Goal: Information Seeking & Learning: Understand process/instructions

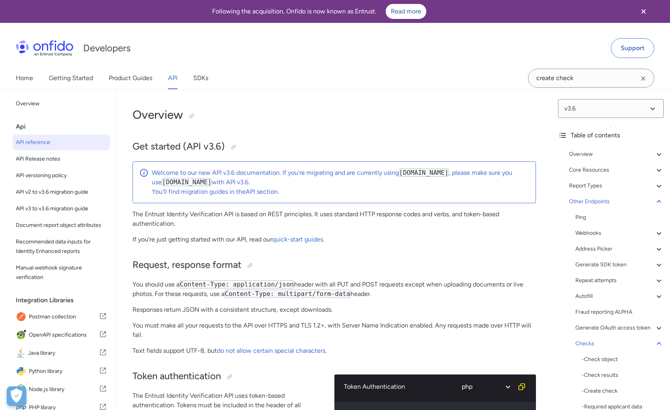
select select "php"
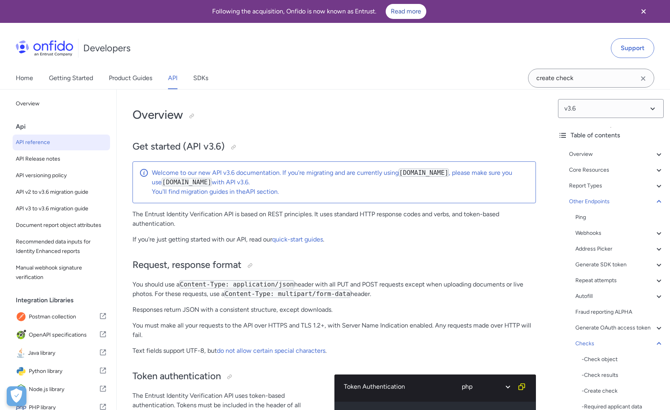
select select "php"
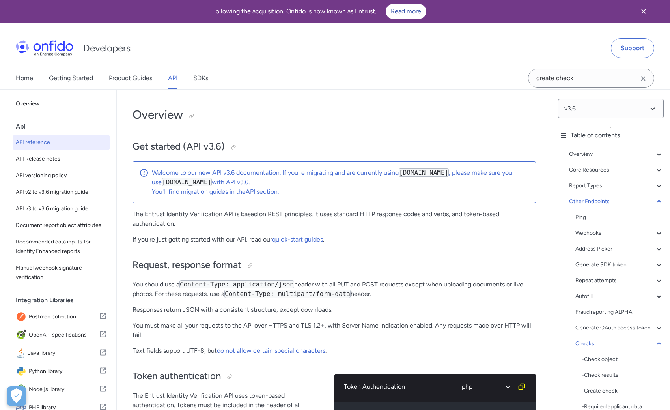
select select "php"
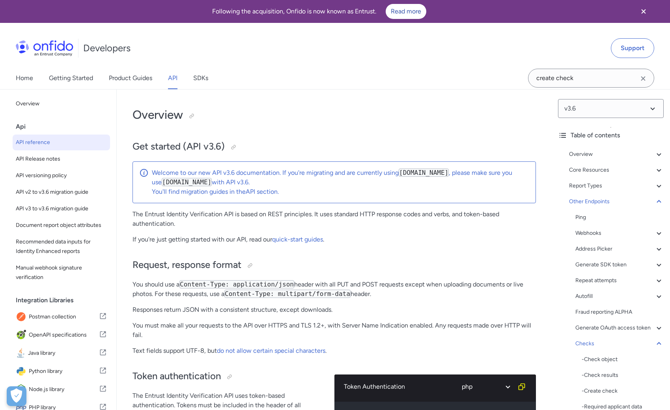
select select "php"
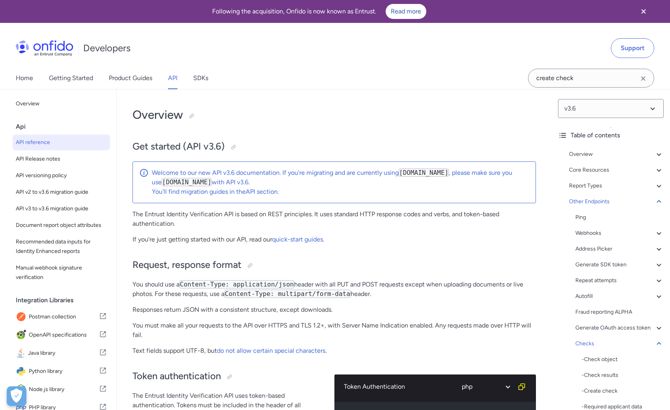
select select "php"
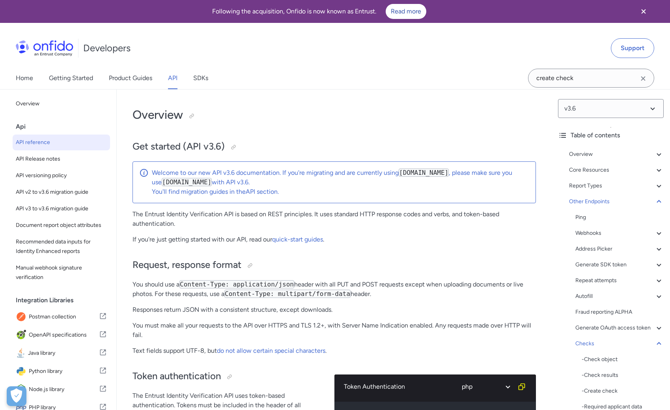
select select "php"
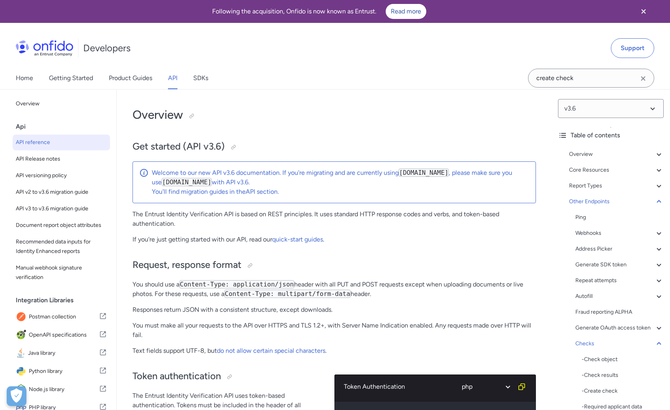
select select "php"
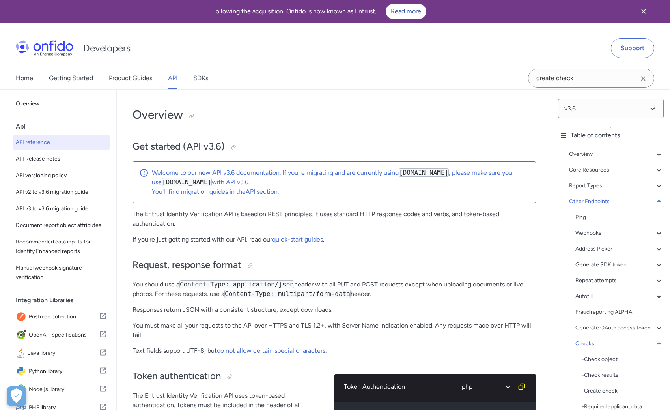
select select "php"
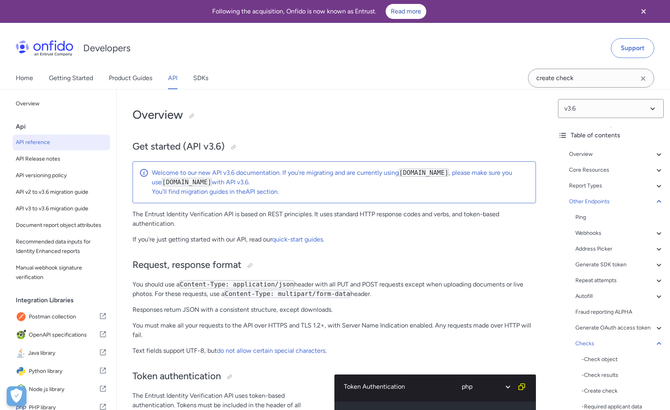
select select "php"
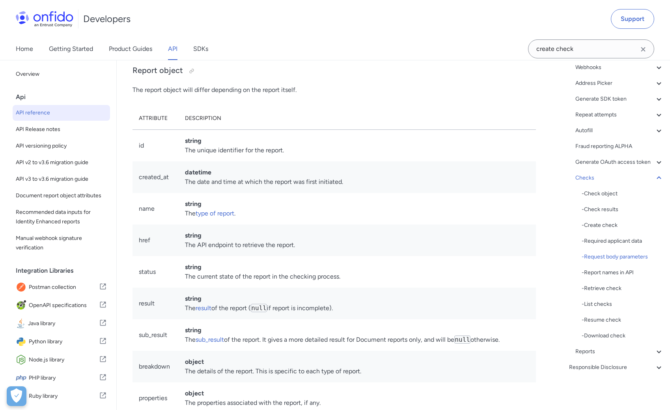
scroll to position [79858, 0]
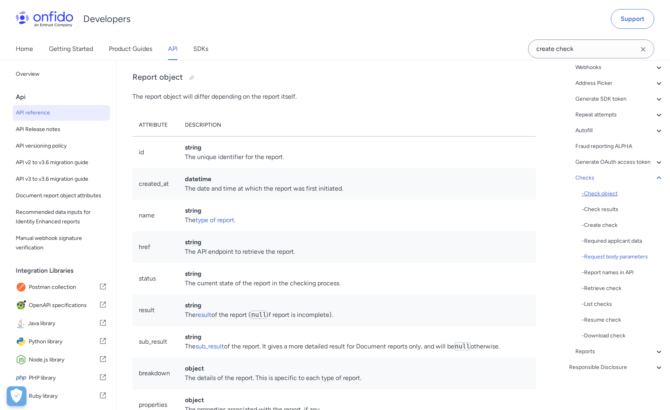
click at [601, 192] on div "- Check object" at bounding box center [623, 193] width 82 height 9
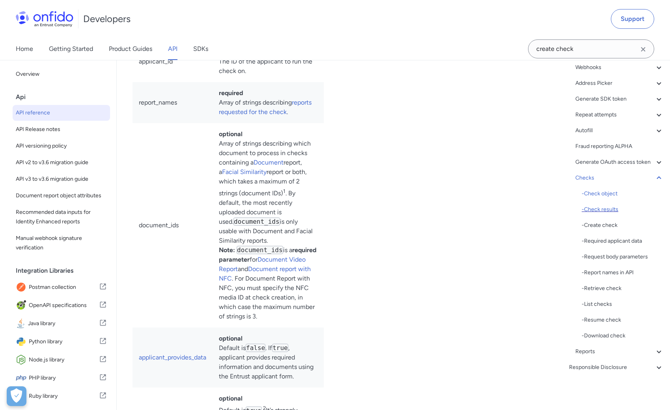
click at [597, 208] on div "- Check results" at bounding box center [623, 209] width 82 height 9
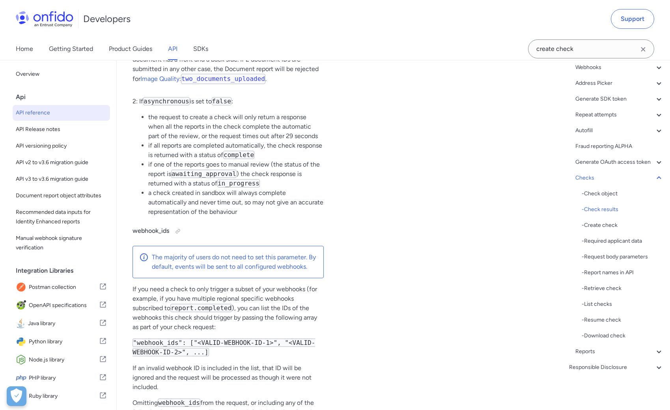
copy td "clear"
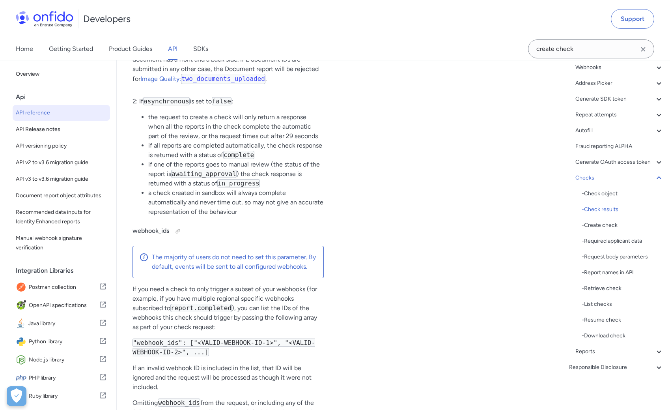
copy td "consider"
click at [63, 19] on img at bounding box center [45, 19] width 58 height 16
